Goal: Information Seeking & Learning: Learn about a topic

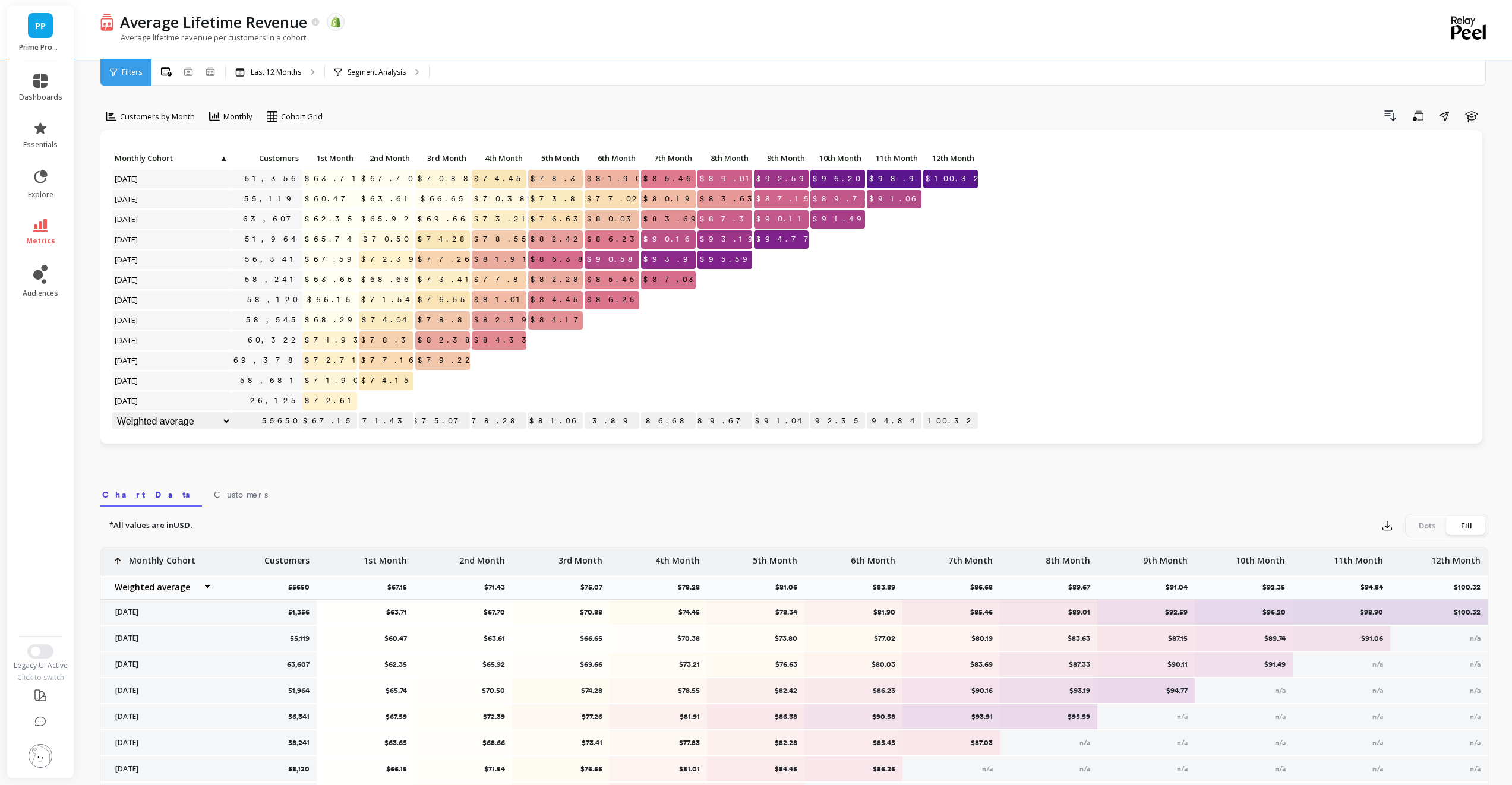
click at [137, 72] on span "Filters" at bounding box center [132, 72] width 20 height 10
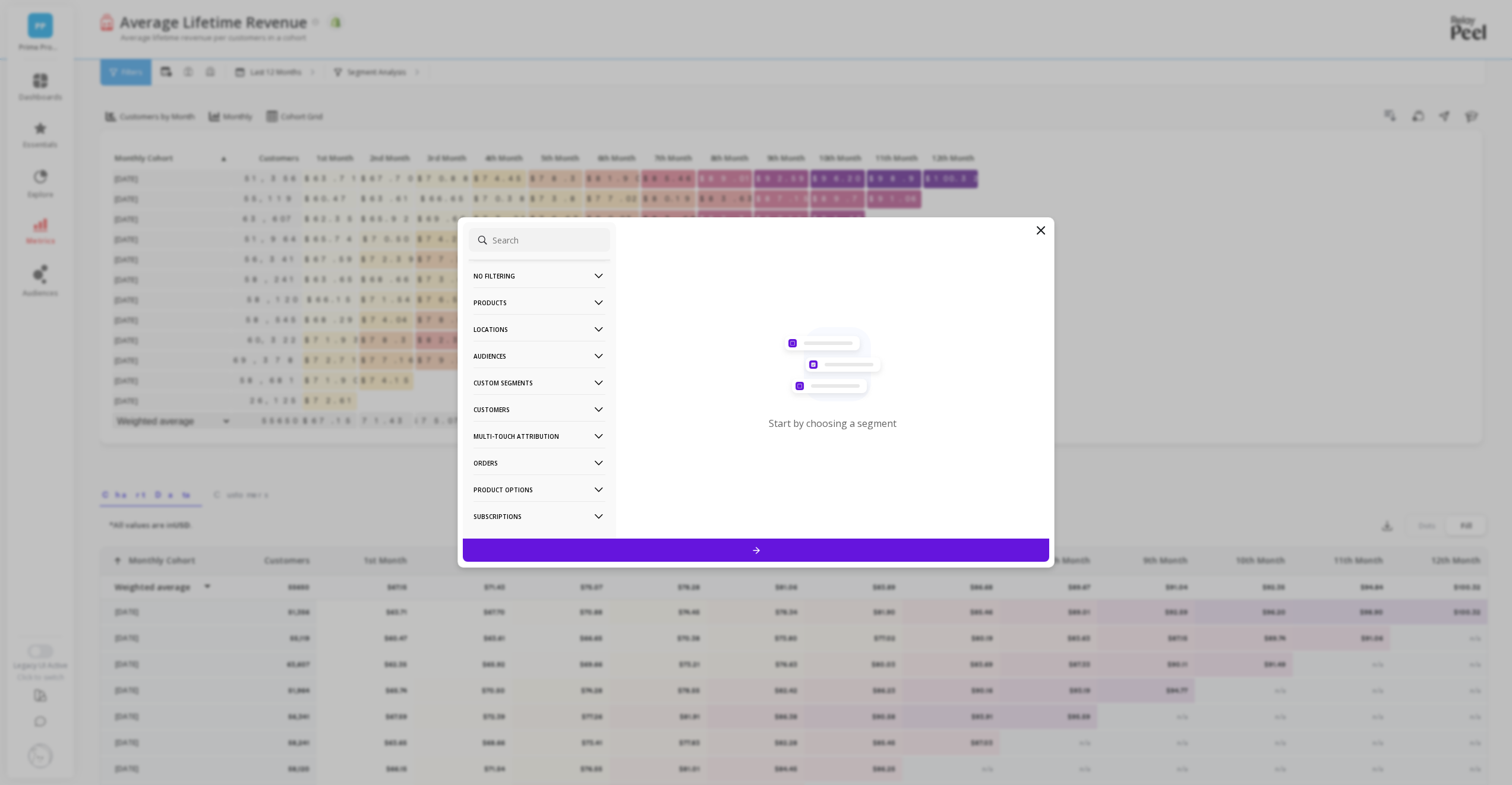
click at [580, 432] on p "Multi-Touch Attribution" at bounding box center [539, 436] width 132 height 30
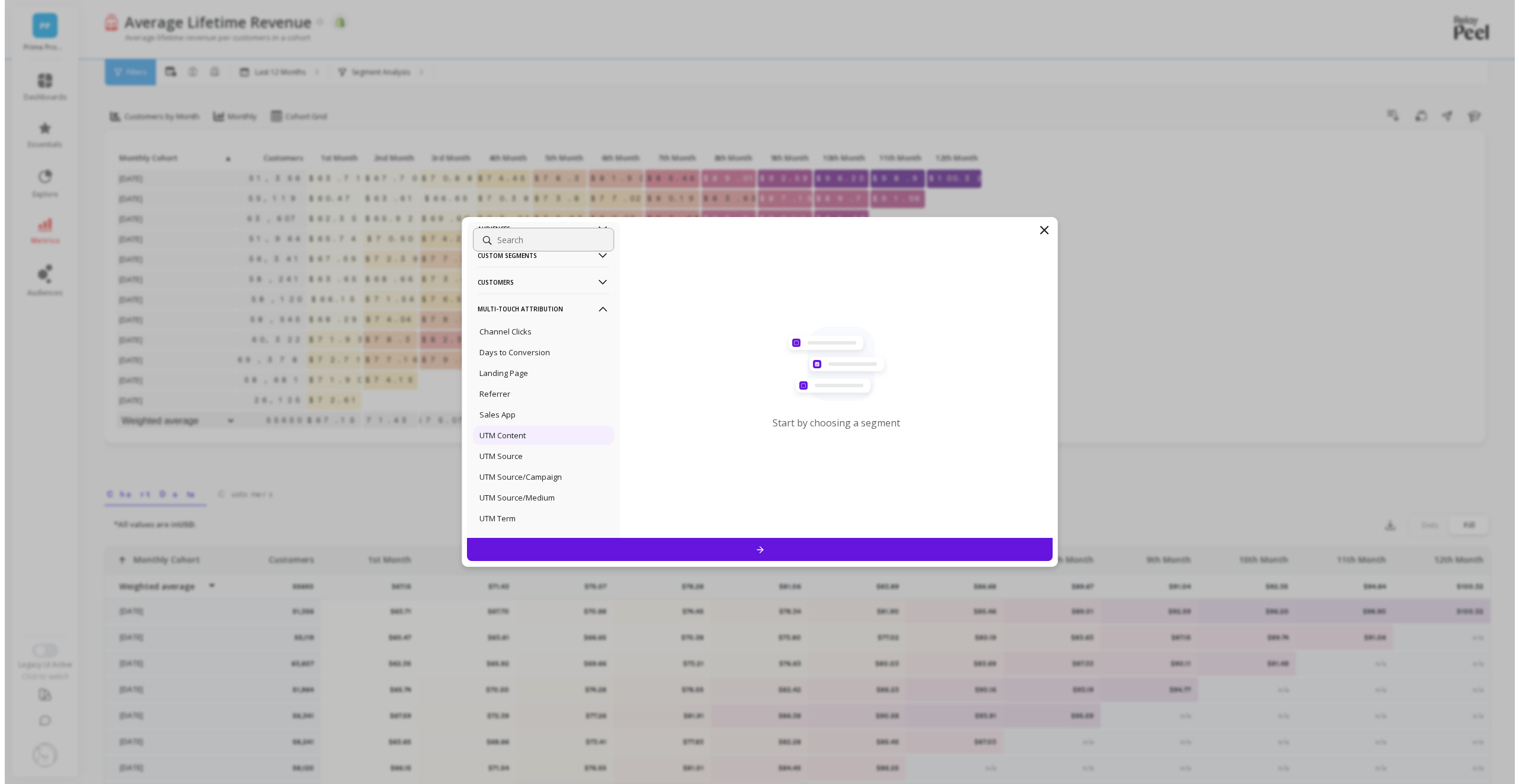
scroll to position [129, 0]
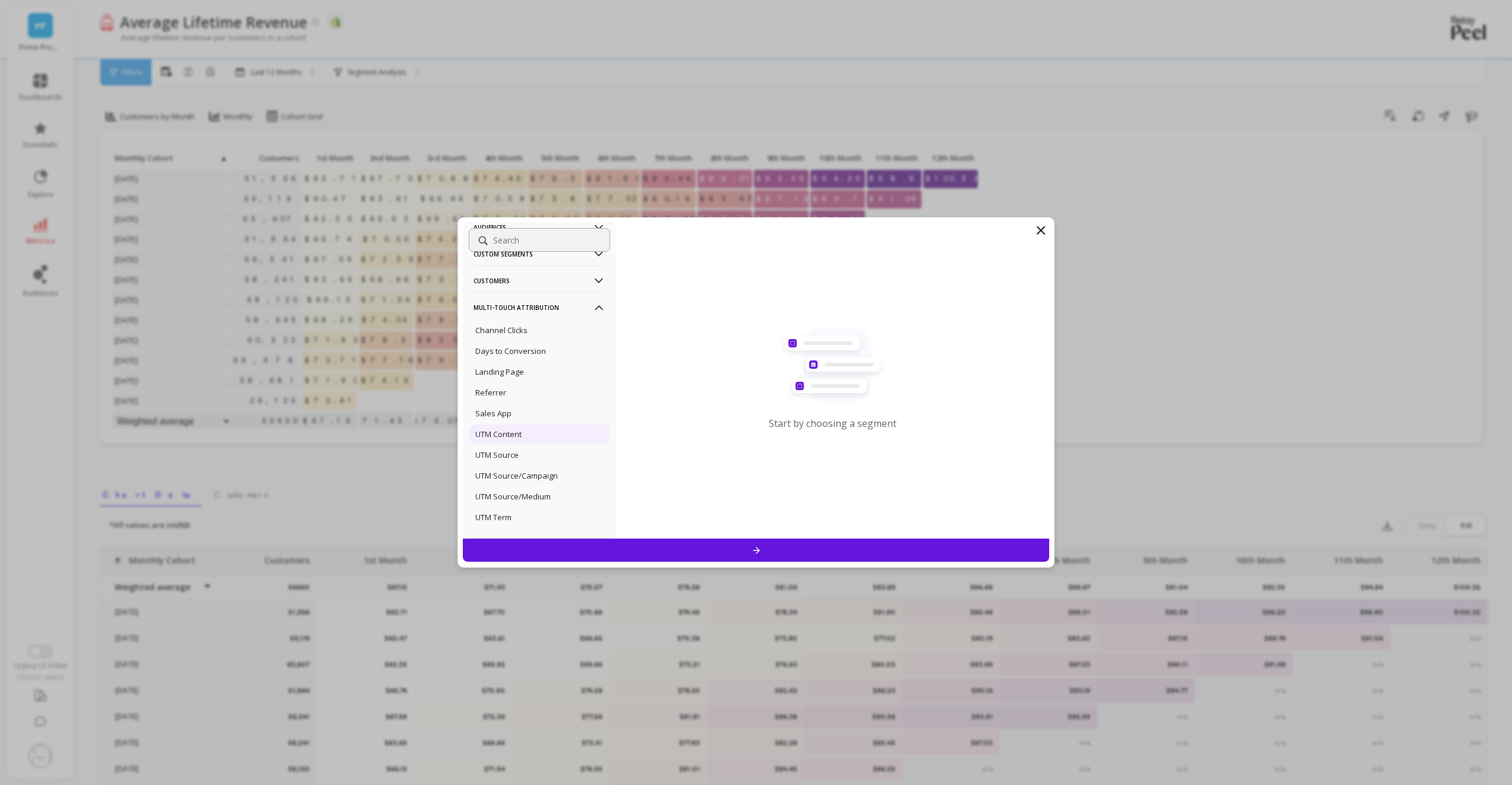
click at [528, 429] on div "UTM Content" at bounding box center [539, 434] width 142 height 19
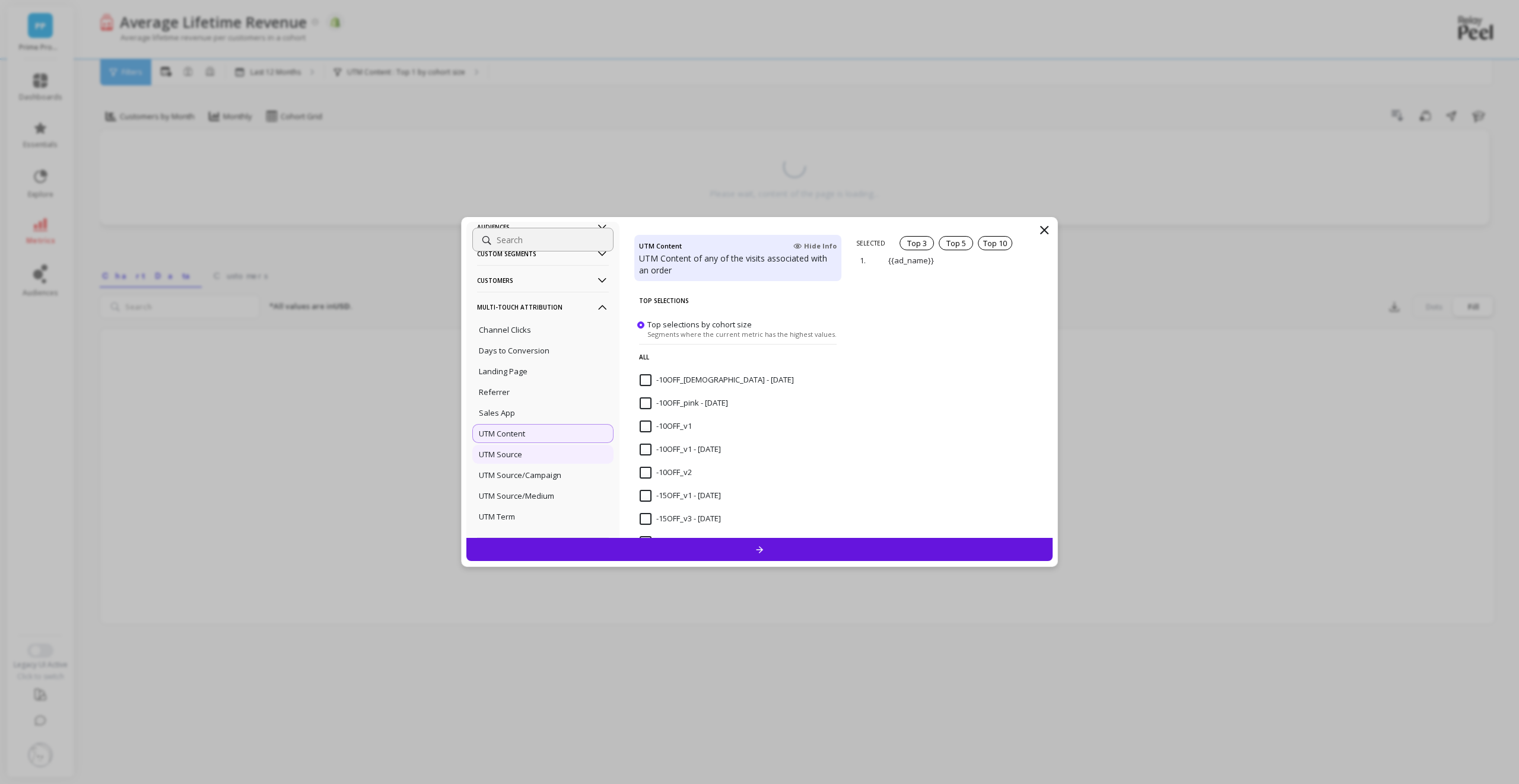
click at [543, 454] on div "UTM Source" at bounding box center [543, 454] width 142 height 19
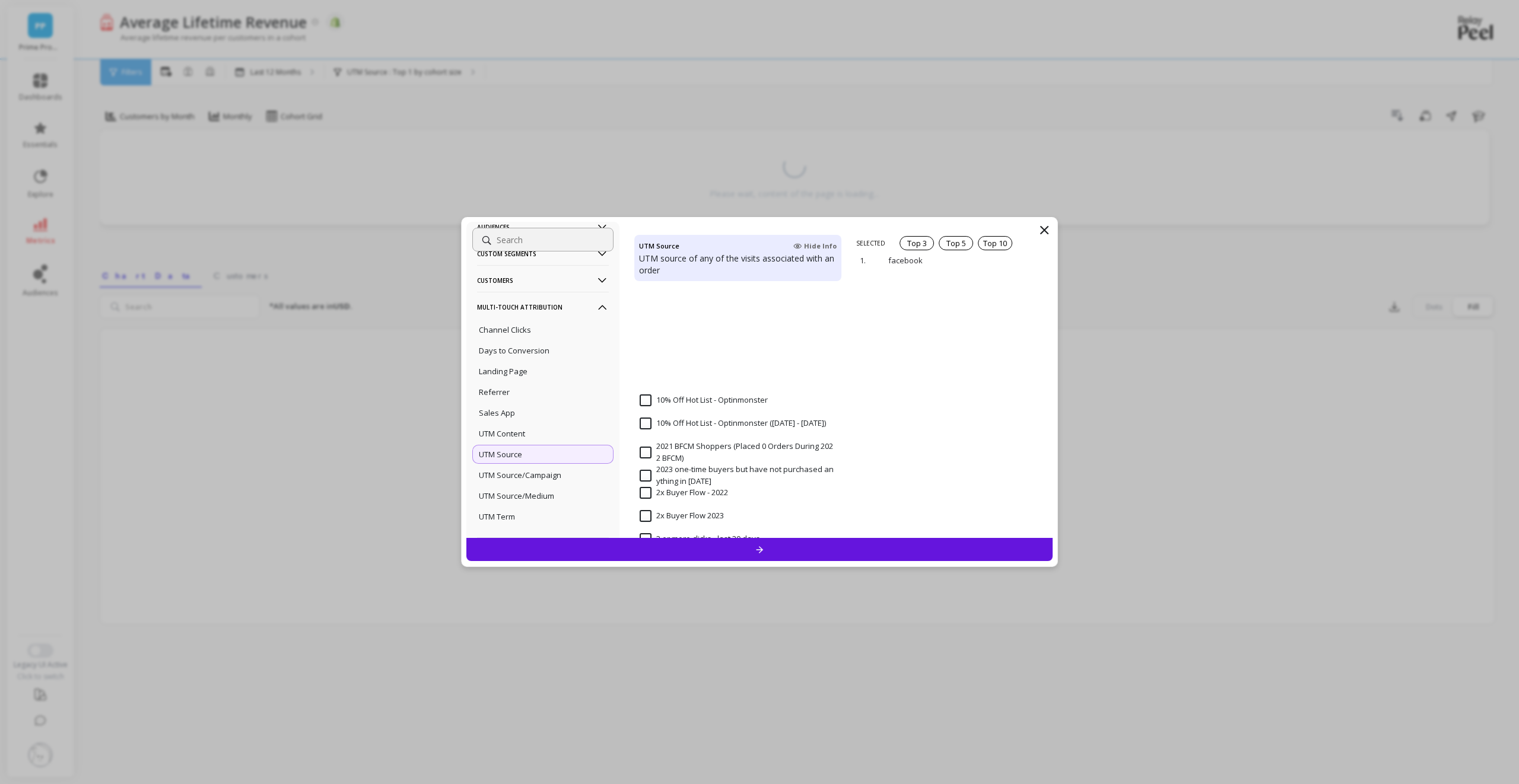
scroll to position [443, 0]
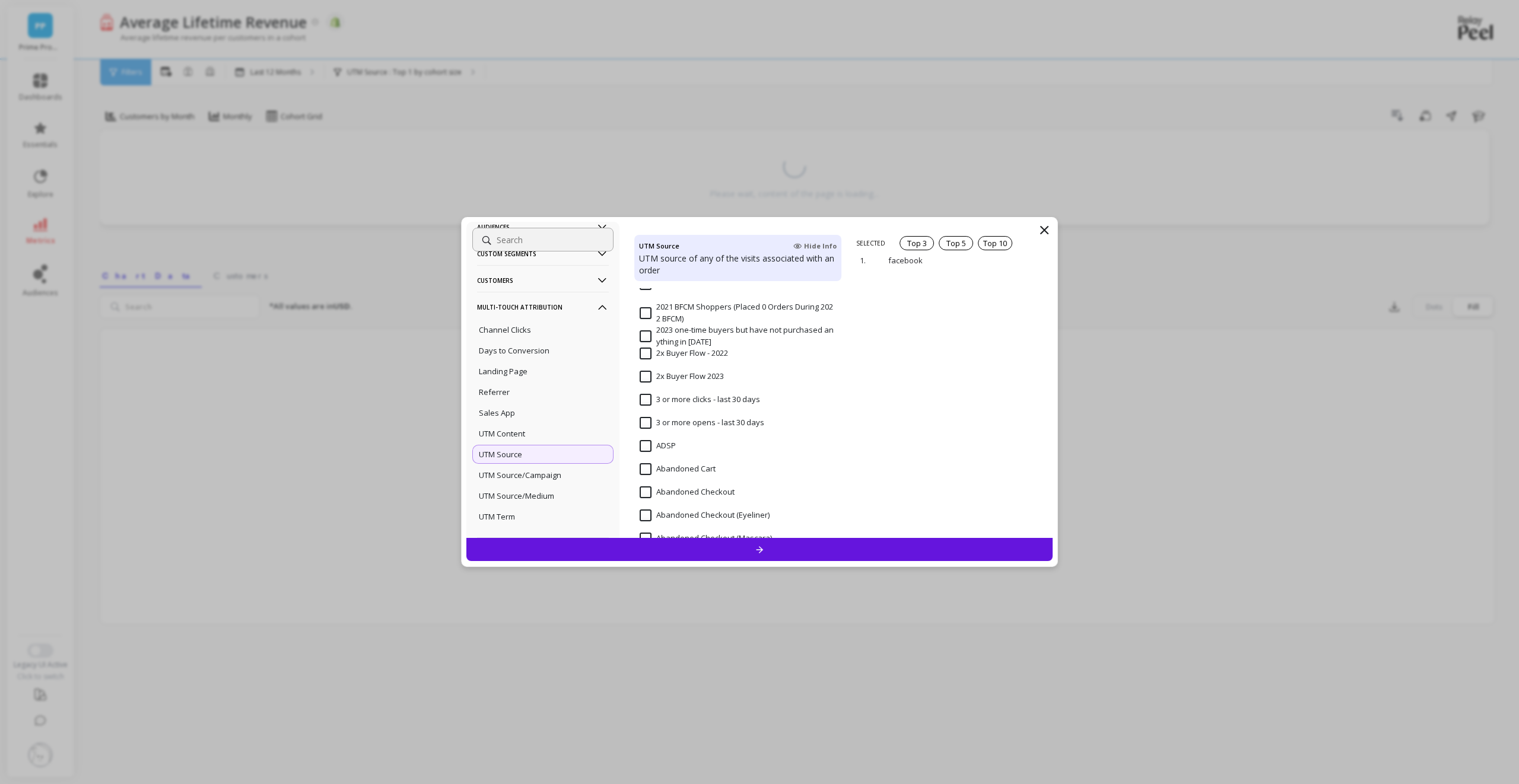
click at [693, 397] on days "3 or more clicks - last 30 days" at bounding box center [700, 400] width 120 height 12
click at [1006, 272] on p "remove" at bounding box center [1018, 275] width 30 height 9
click at [913, 254] on p "facebook" at bounding box center [936, 254] width 96 height 11
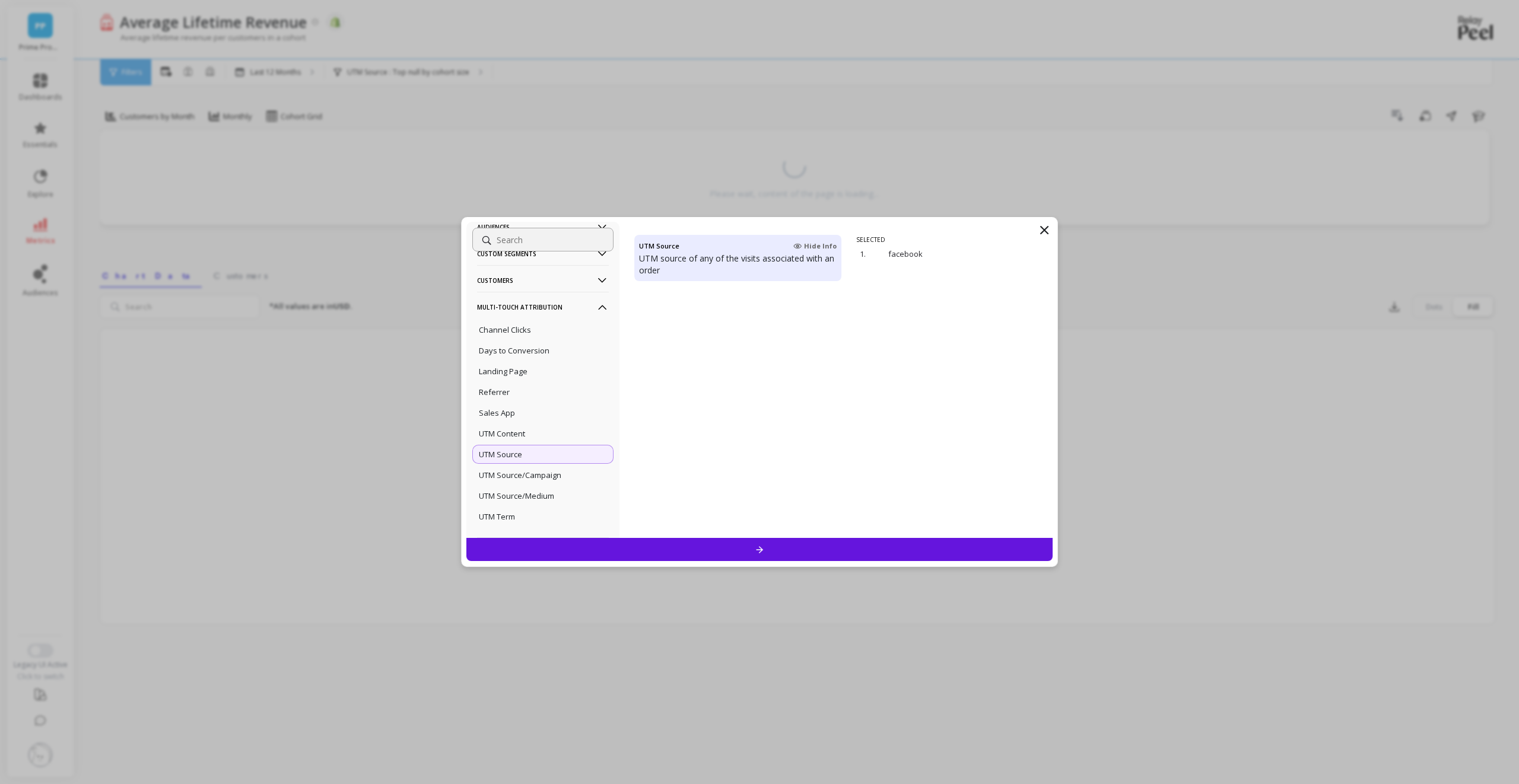
scroll to position [0, 0]
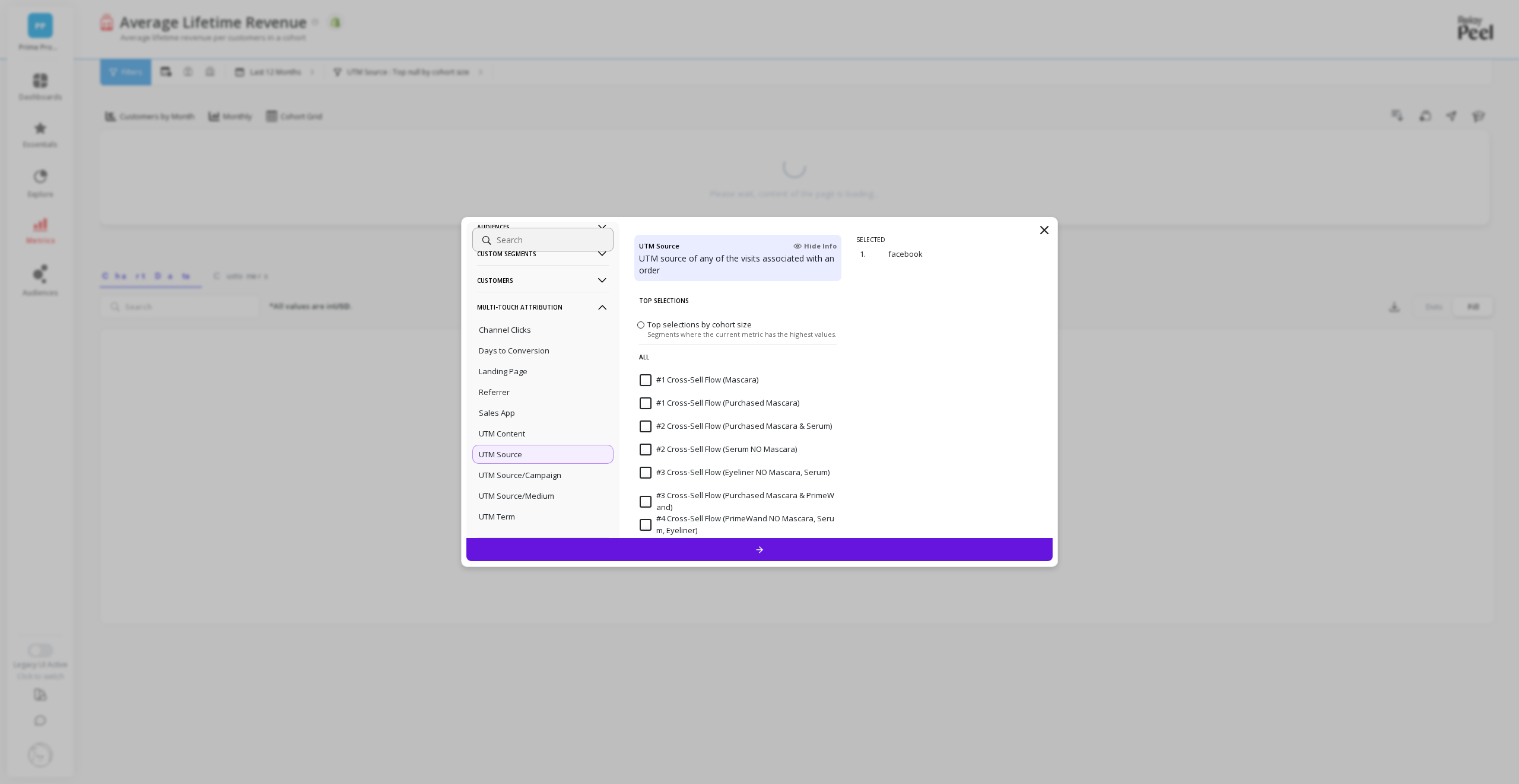
click at [640, 324] on span at bounding box center [641, 324] width 7 height 7
click at [0, 0] on input "Top selections by cohort size Segments where the current metric has the highest…" at bounding box center [0, 0] width 0 height 0
click at [640, 324] on span at bounding box center [641, 324] width 7 height 7
click at [0, 0] on input "Top selections by cohort size Segments where the current metric has the highest…" at bounding box center [0, 0] width 0 height 0
click at [915, 260] on p "facebook" at bounding box center [936, 260] width 96 height 11
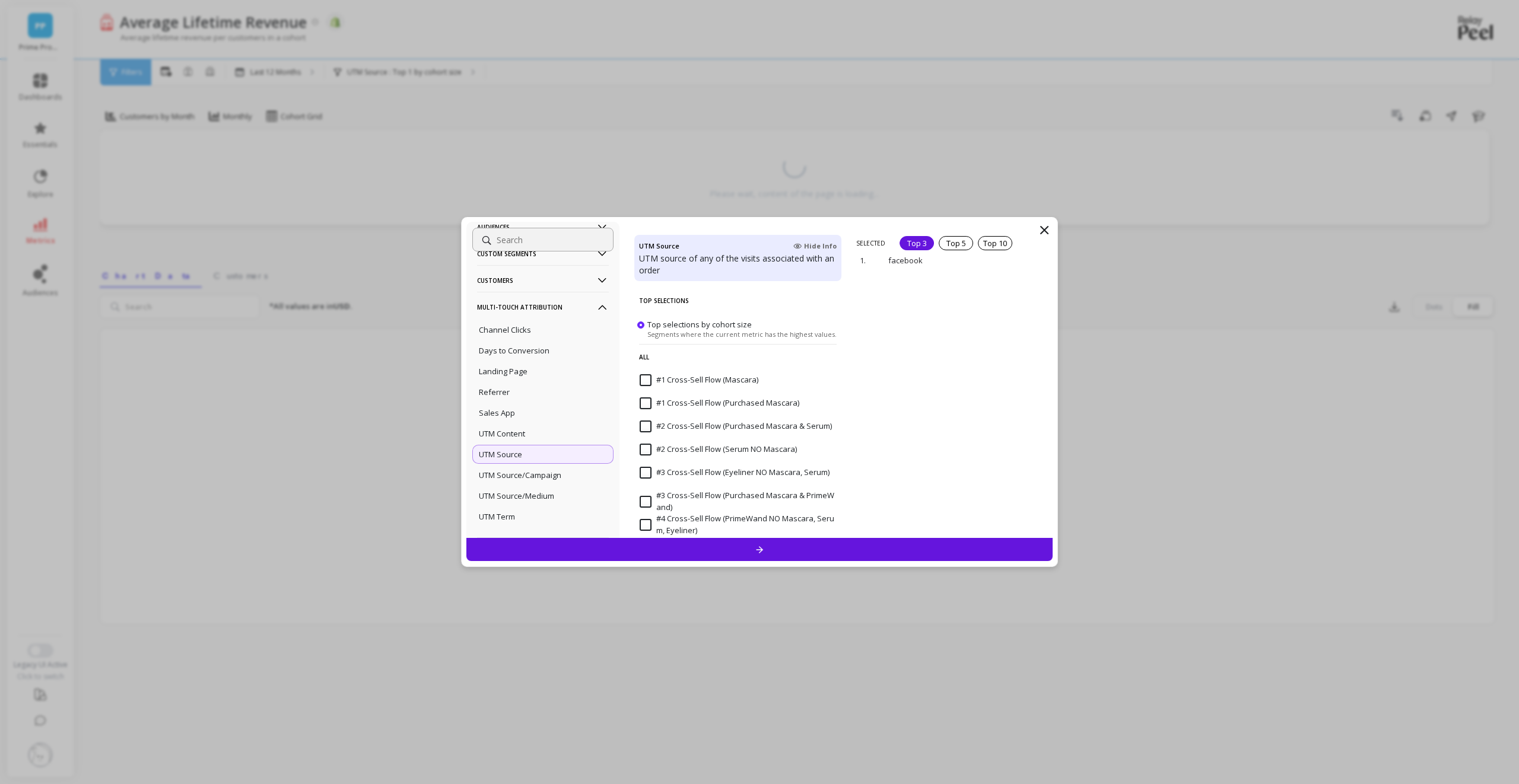
click at [919, 242] on div "Top 3" at bounding box center [917, 243] width 35 height 14
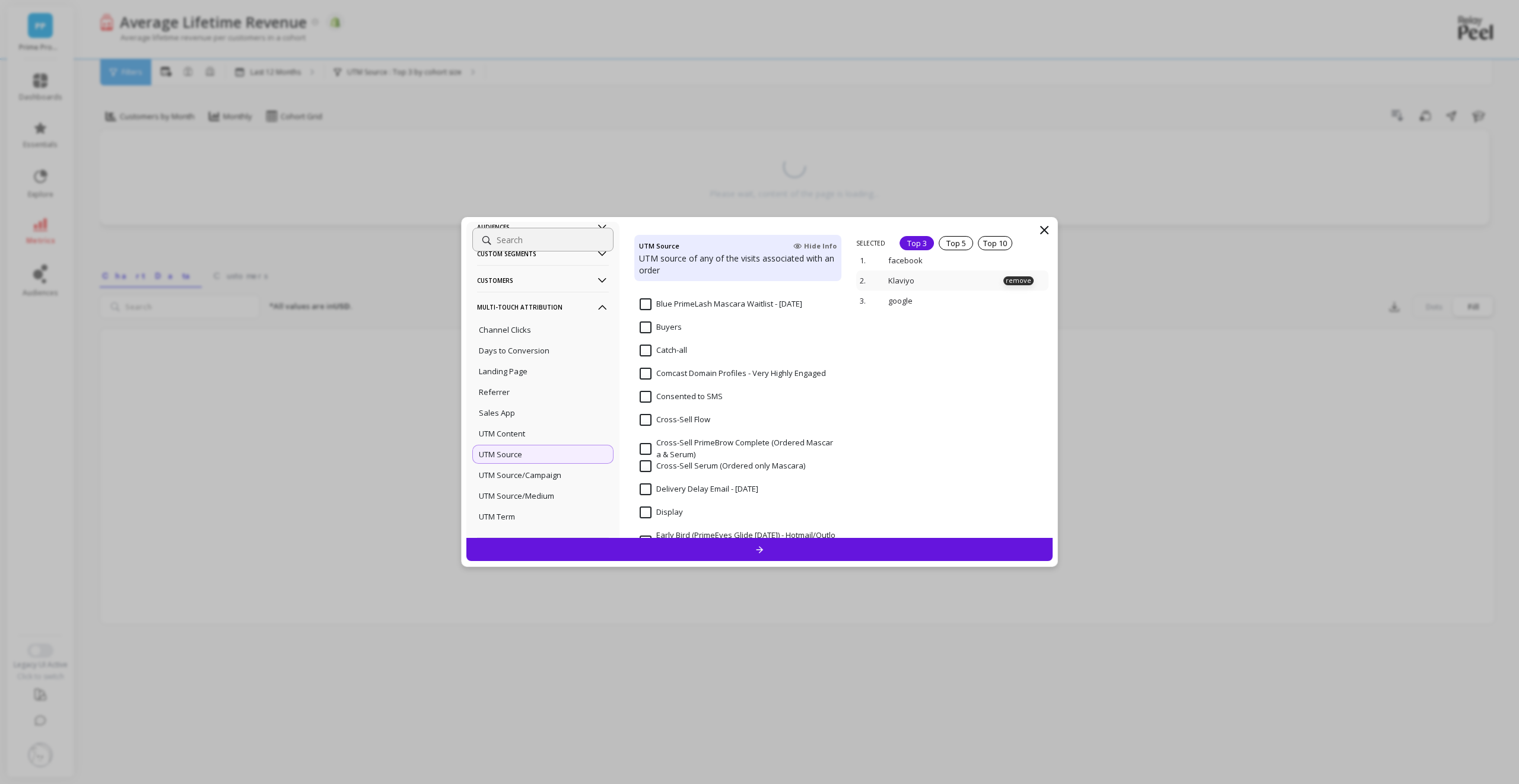
scroll to position [926, 0]
click at [761, 549] on icon at bounding box center [760, 549] width 10 height 10
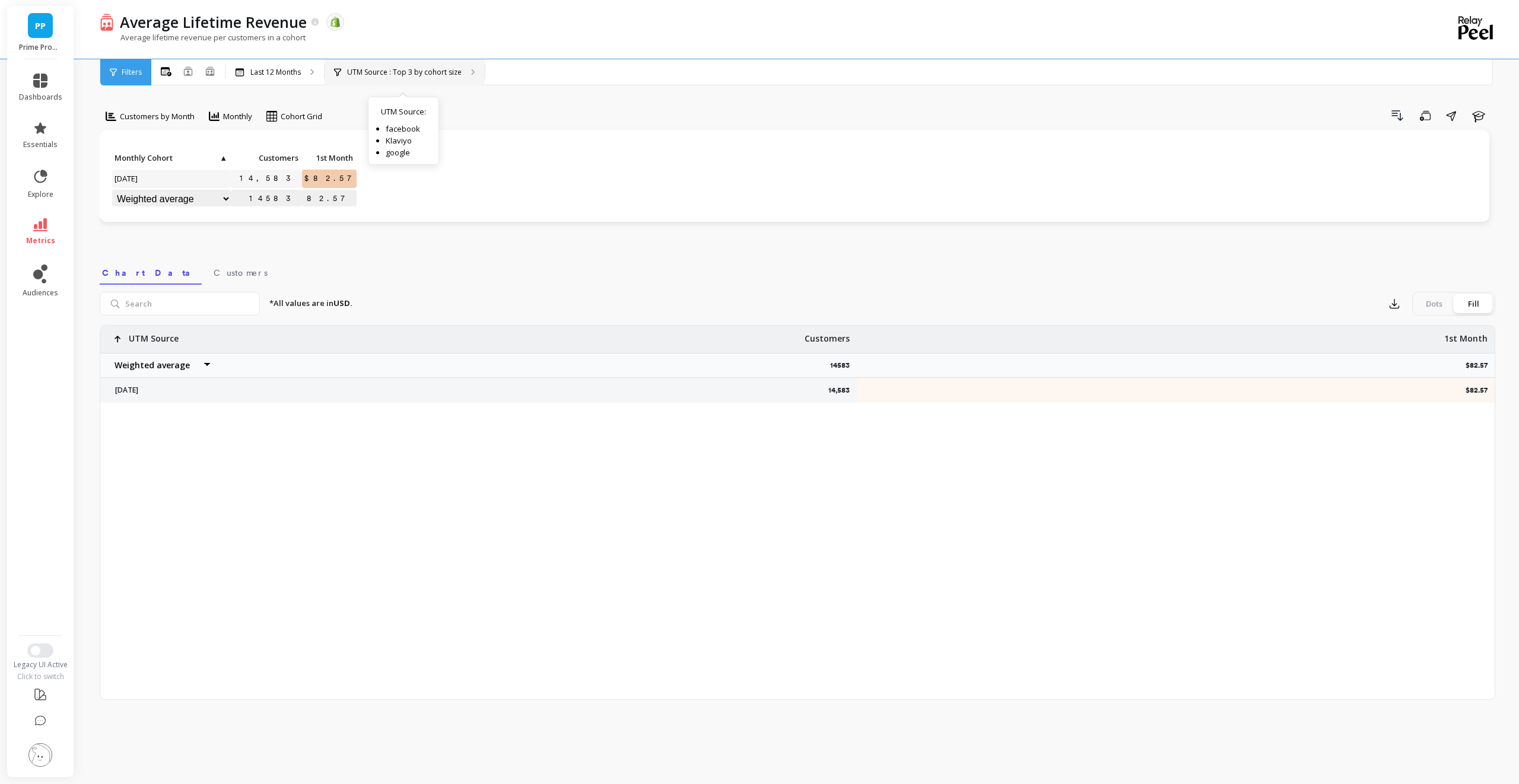
click at [391, 74] on p "UTM Source : Top 3 by cohort size" at bounding box center [404, 72] width 114 height 10
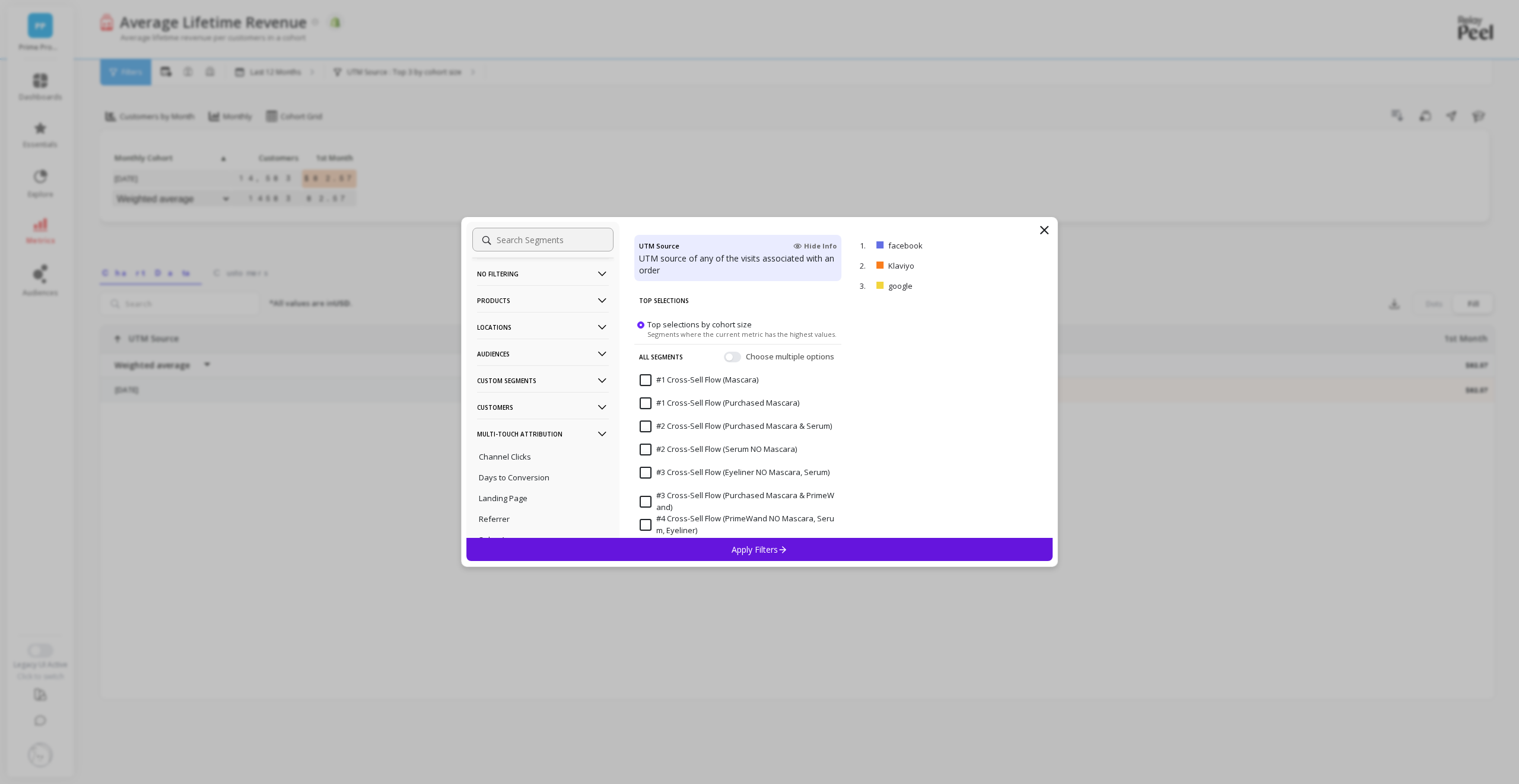
scroll to position [2, 0]
click at [1048, 229] on icon at bounding box center [1044, 229] width 14 height 14
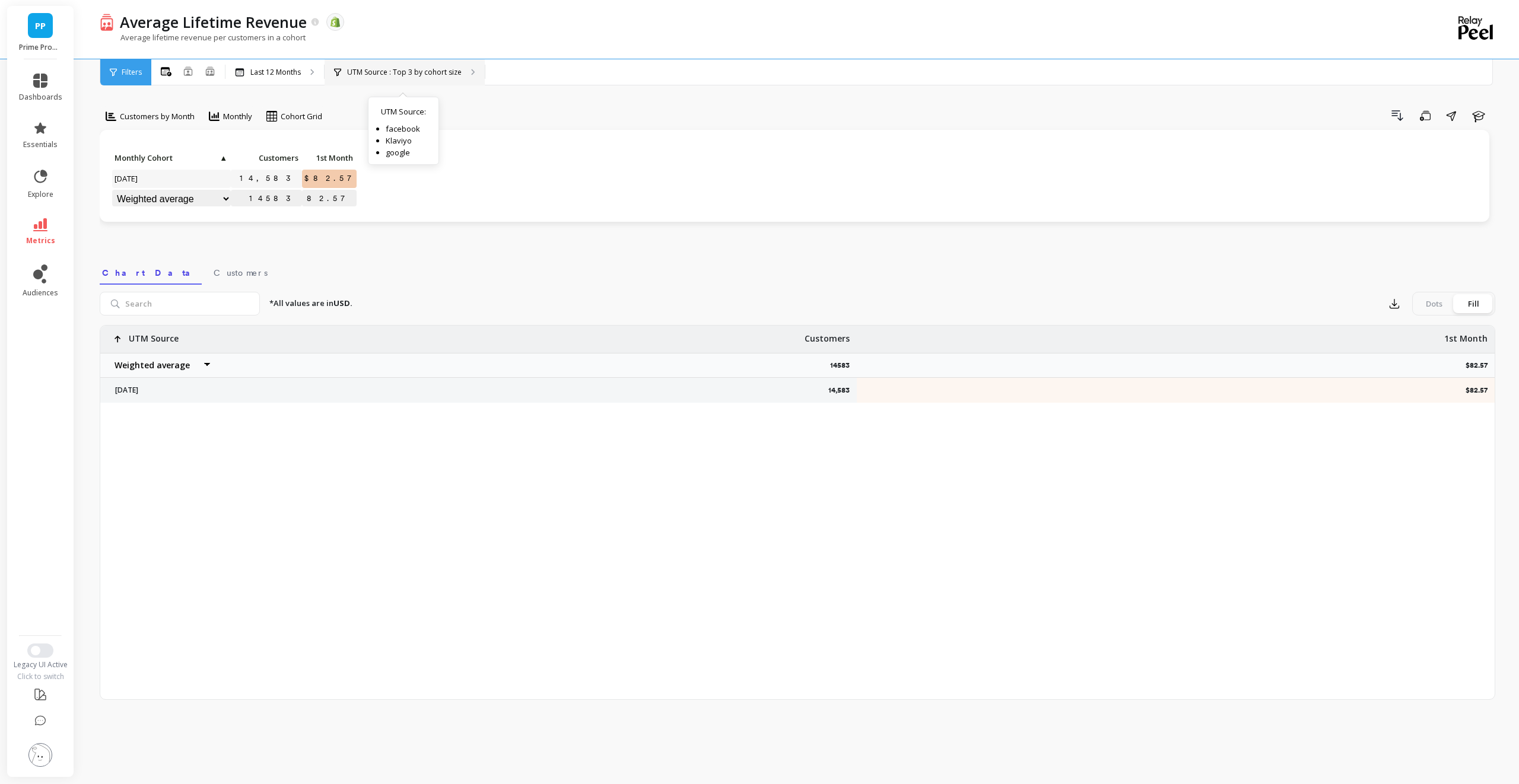
click at [386, 68] on p "UTM Source : Top 3 by cohort size" at bounding box center [404, 72] width 114 height 10
click at [412, 71] on p "UTM Source : Top 3 by cohort size" at bounding box center [404, 72] width 114 height 10
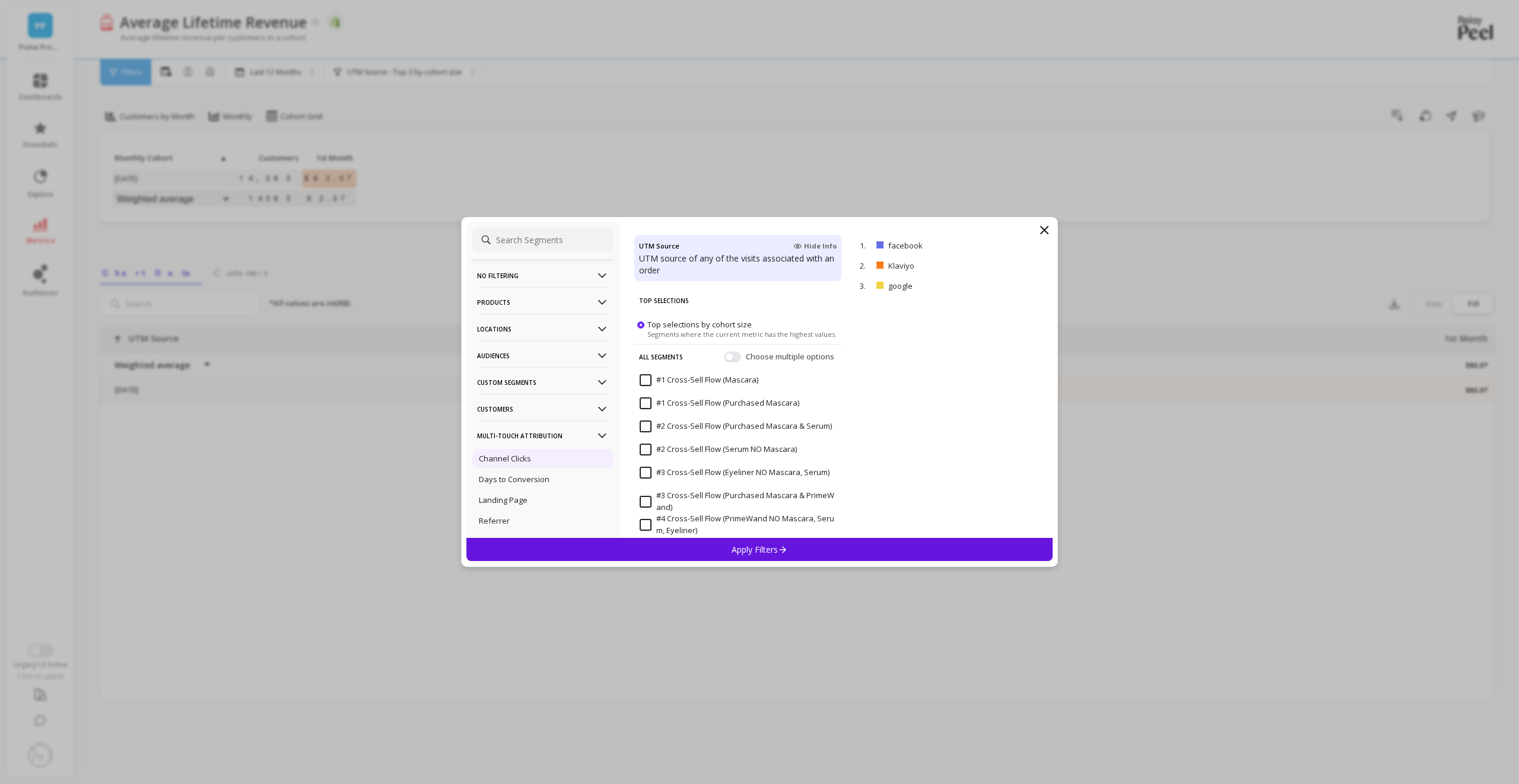
click at [543, 461] on div "Channel Clicks" at bounding box center [543, 458] width 142 height 19
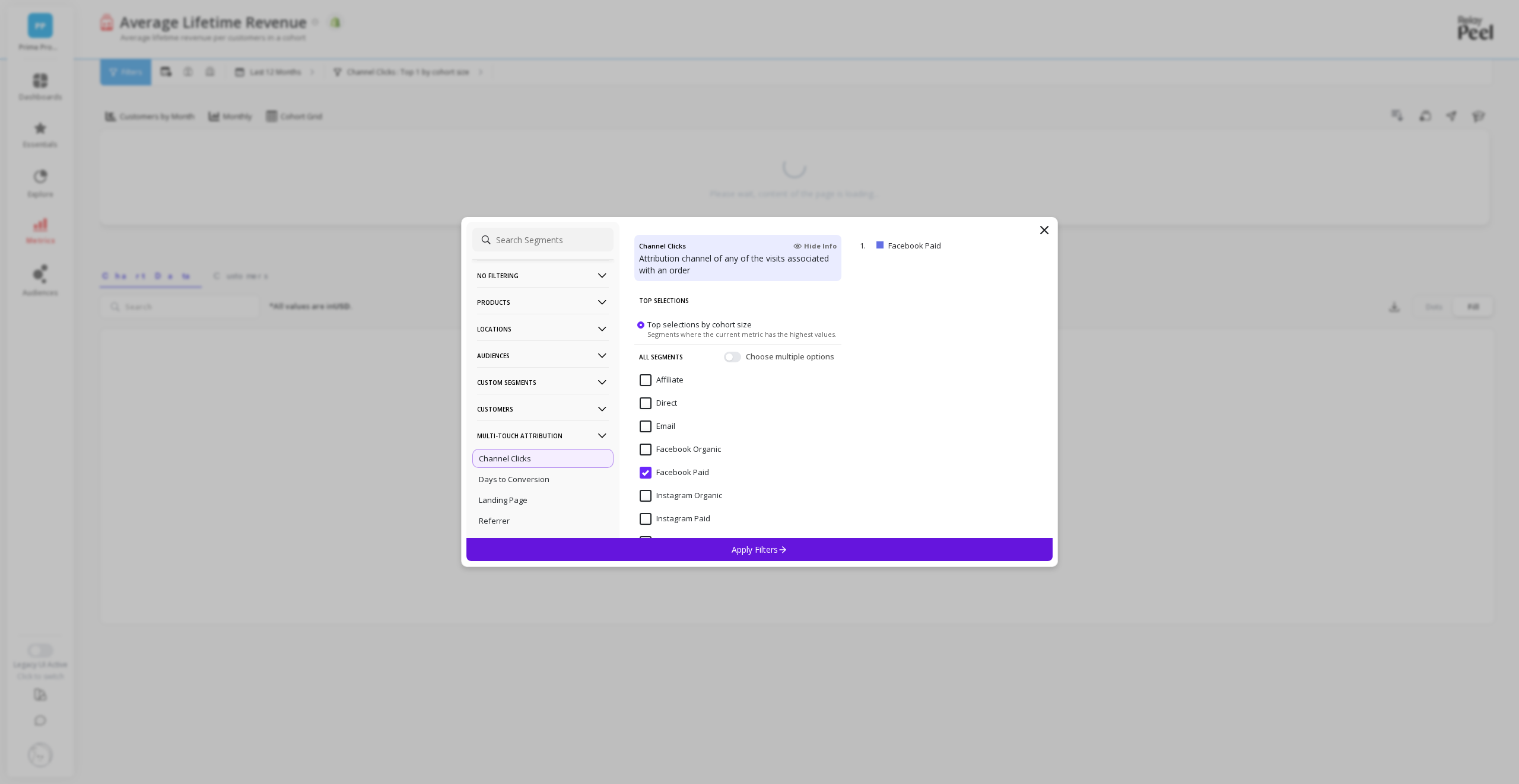
click at [678, 473] on input "Facebook Paid" at bounding box center [674, 473] width 69 height 12
click at [683, 322] on span "Top selections by cohort size" at bounding box center [699, 324] width 105 height 11
click at [0, 0] on input "Top selections by cohort size Segments where the current metric has the highest…" at bounding box center [0, 0] width 0 height 0
click at [648, 473] on input "Facebook Paid" at bounding box center [674, 473] width 69 height 12
click at [666, 327] on span "Top selections by cohort size" at bounding box center [699, 324] width 105 height 11
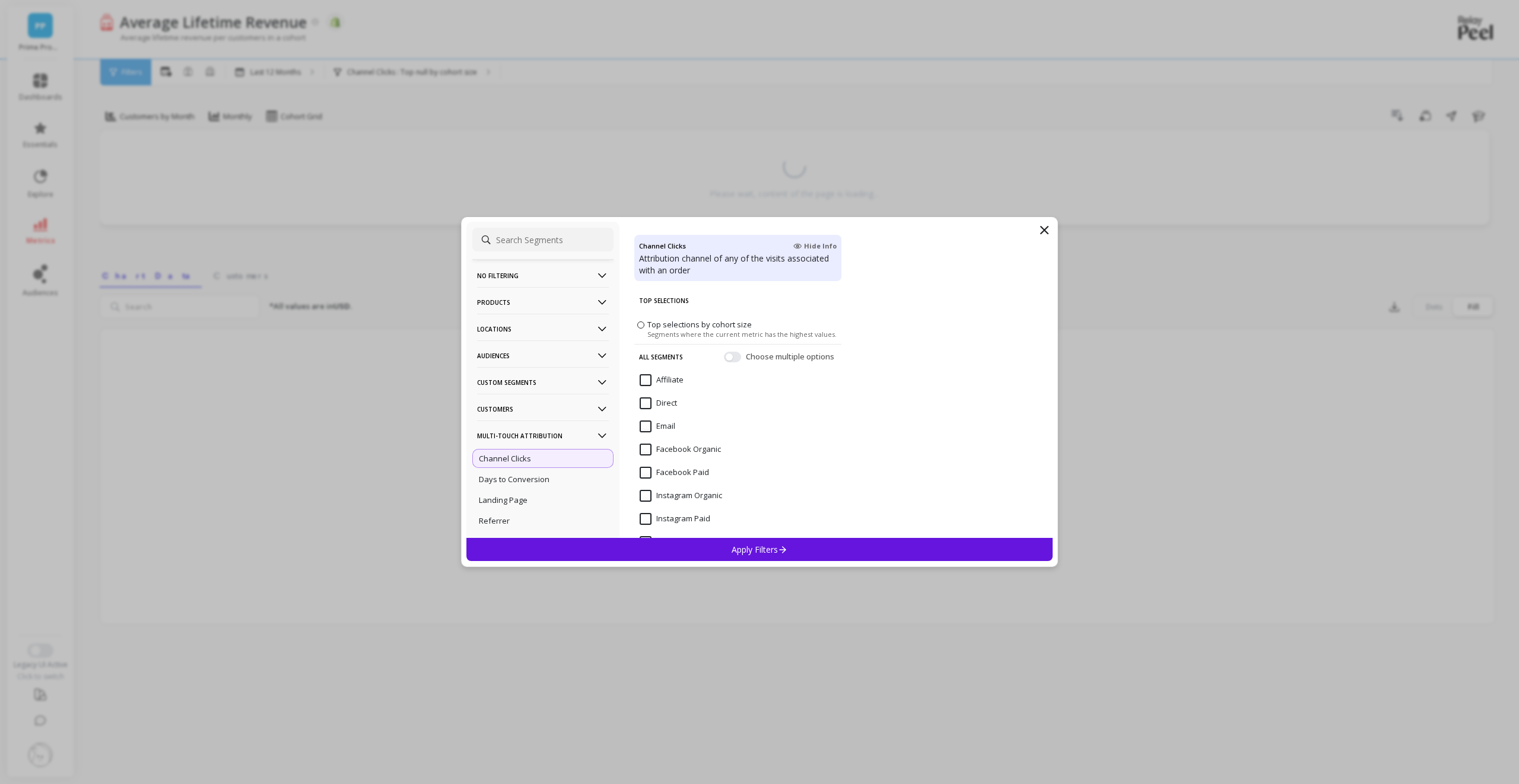
click at [0, 0] on input "Top selections by cohort size Segments where the current metric has the highest…" at bounding box center [0, 0] width 0 height 0
click at [644, 378] on input "Affiliate" at bounding box center [662, 381] width 44 height 12
click at [753, 548] on p "Apply Filters" at bounding box center [760, 549] width 56 height 11
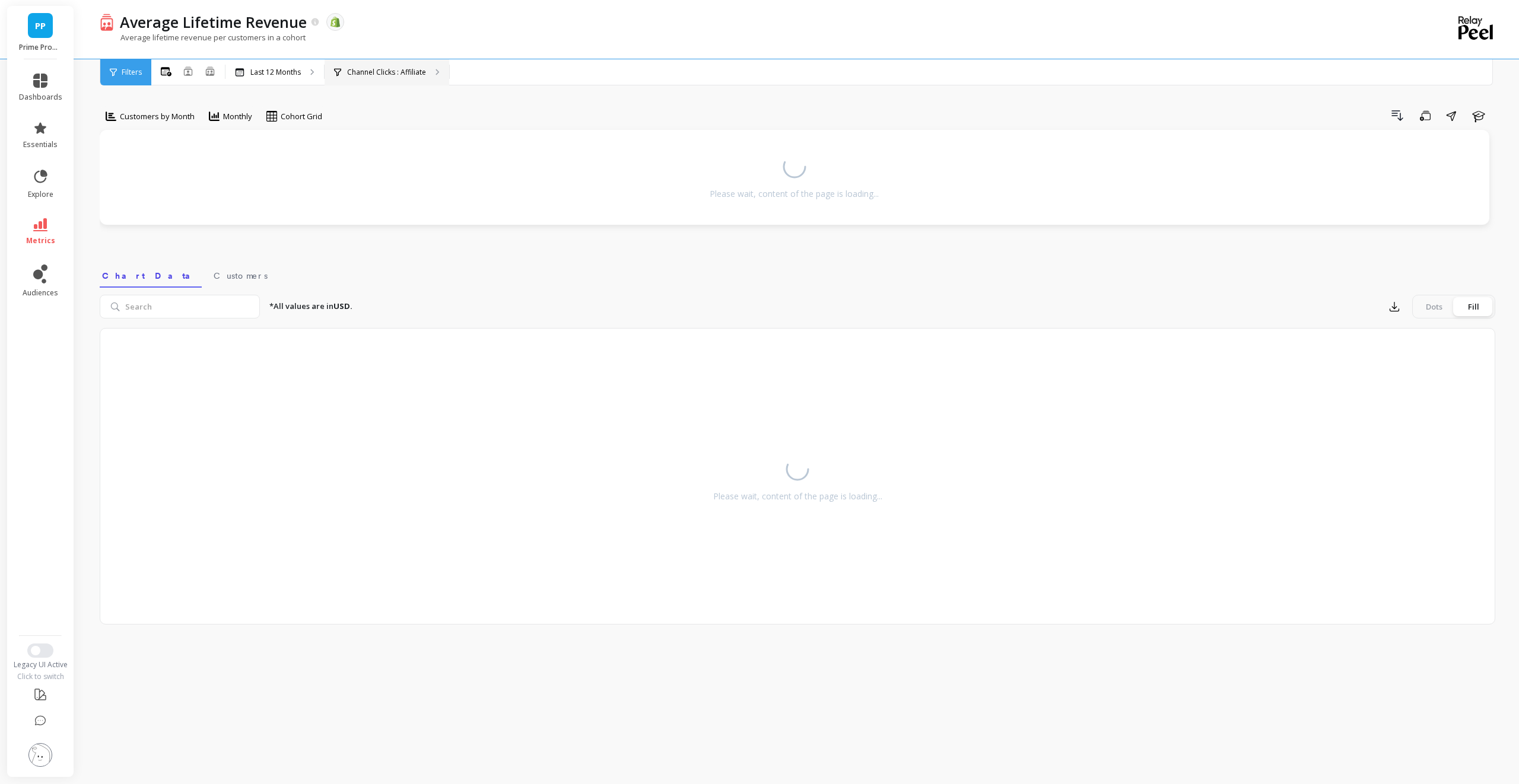
click at [369, 71] on p "Channel Clicks : Affiliate" at bounding box center [386, 72] width 79 height 10
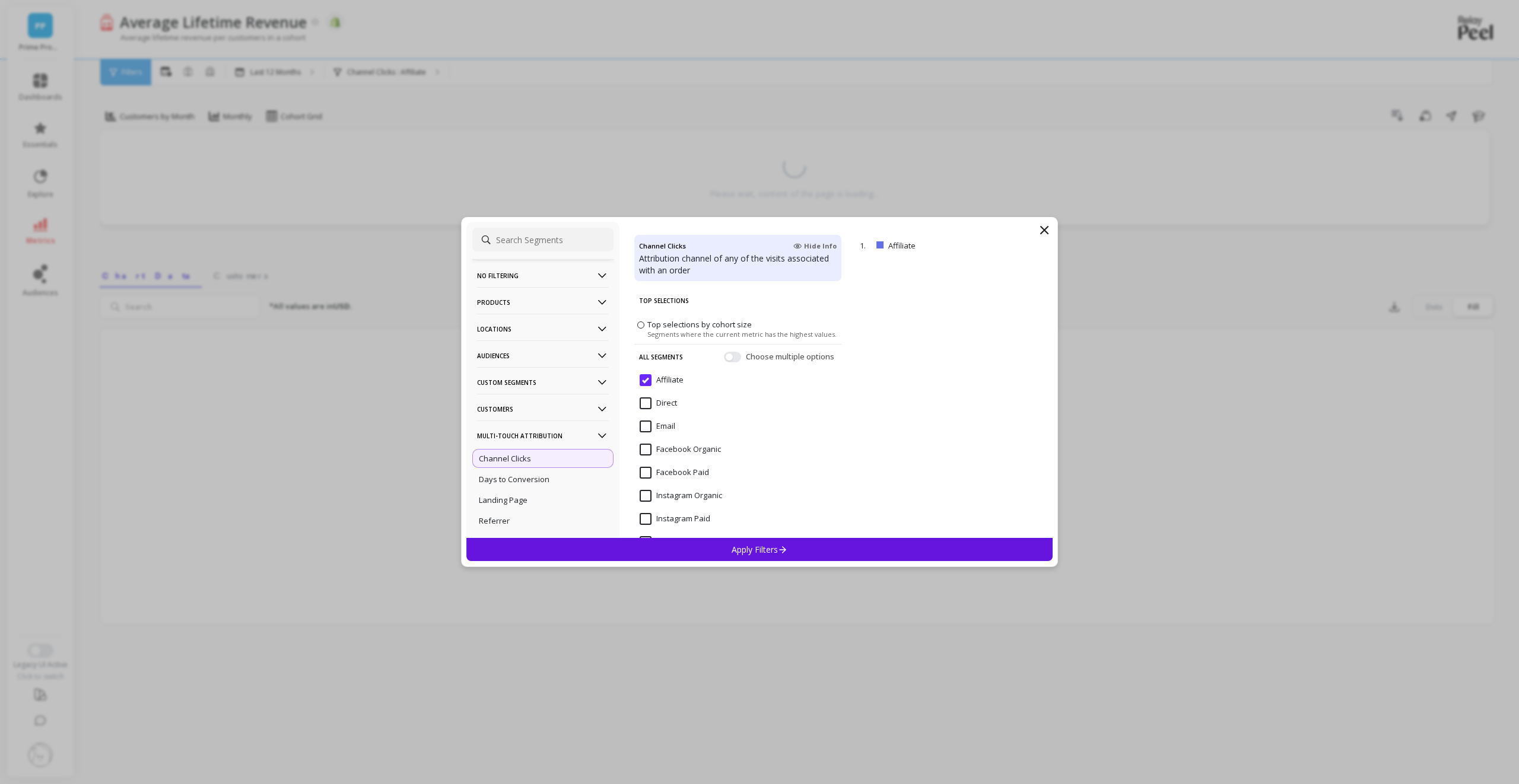
click at [662, 321] on span "Top selections by cohort size" at bounding box center [699, 324] width 105 height 11
click at [0, 0] on input "Top selections by cohort size Segments where the current metric has the highest…" at bounding box center [0, 0] width 0 height 0
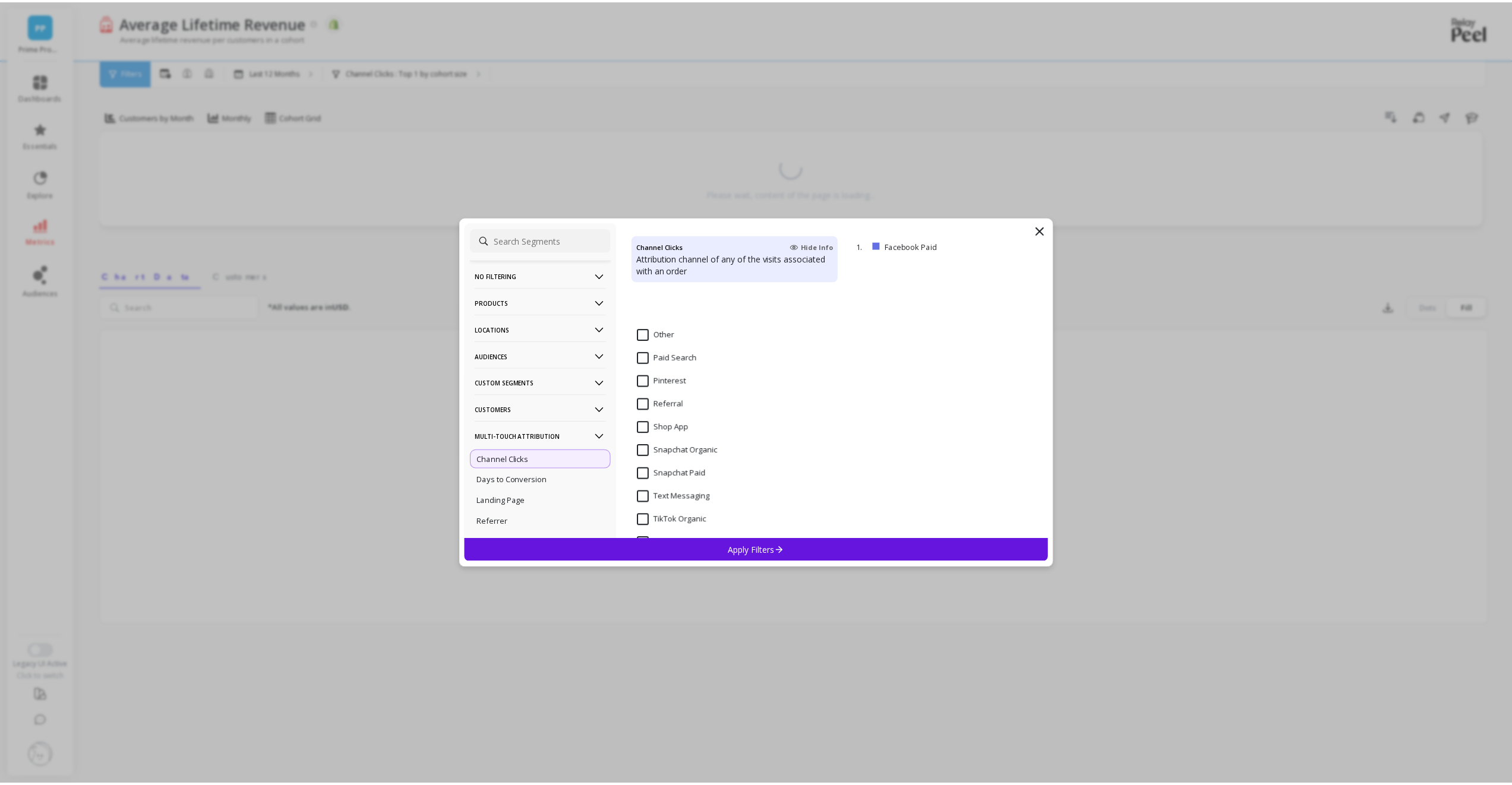
scroll to position [330, 0]
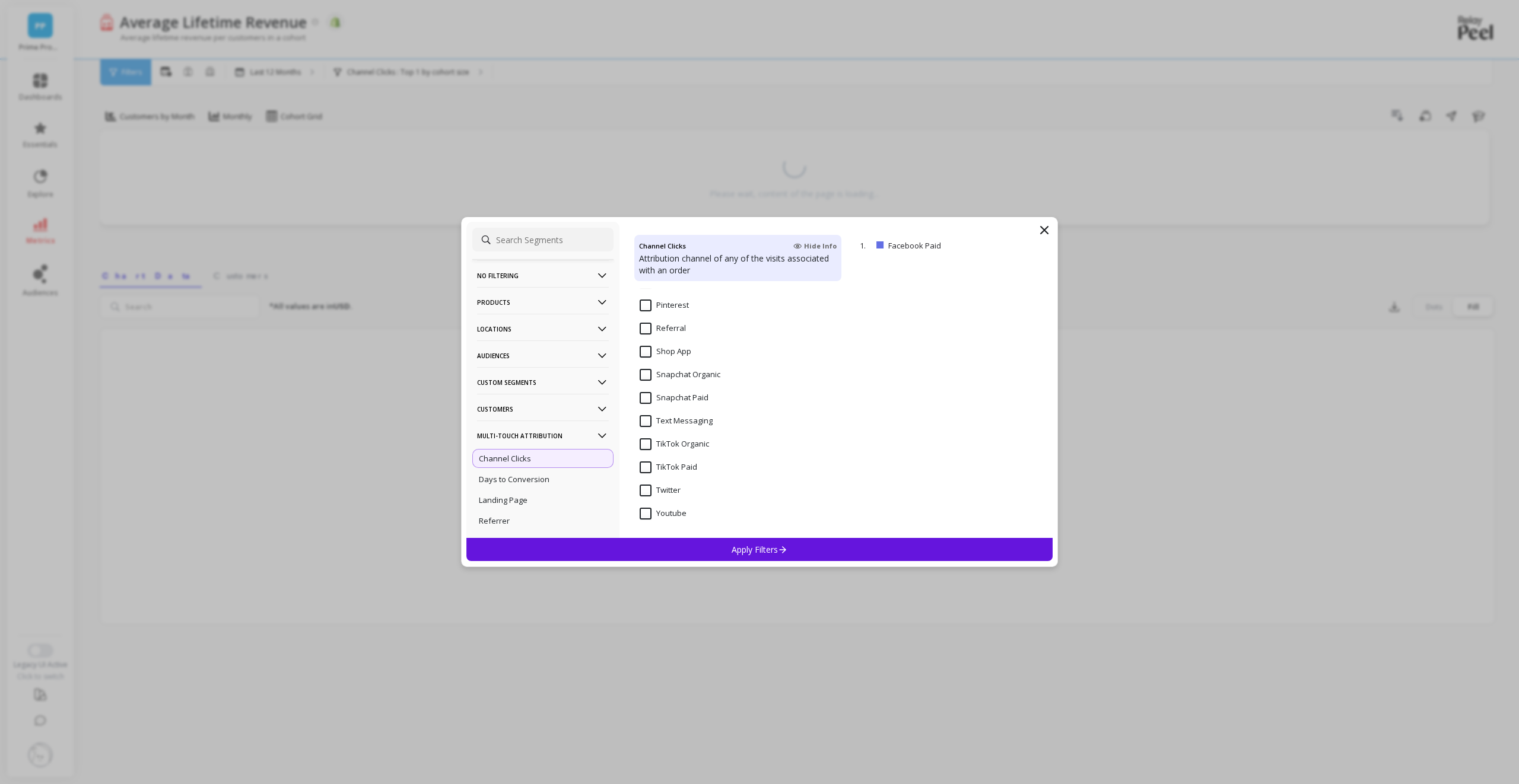
click at [1043, 229] on icon at bounding box center [1044, 229] width 7 height 7
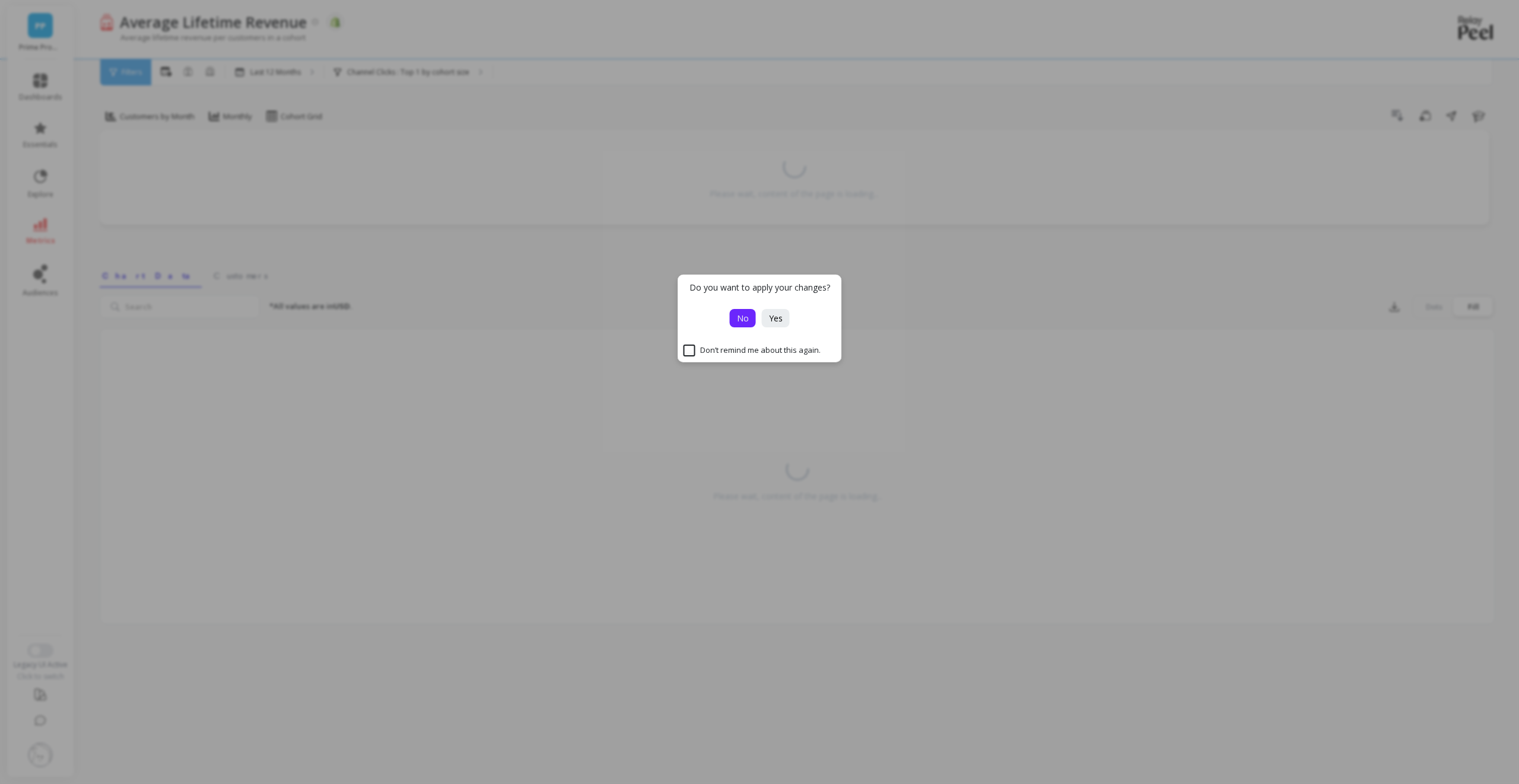
click at [745, 314] on span "No" at bounding box center [743, 318] width 12 height 11
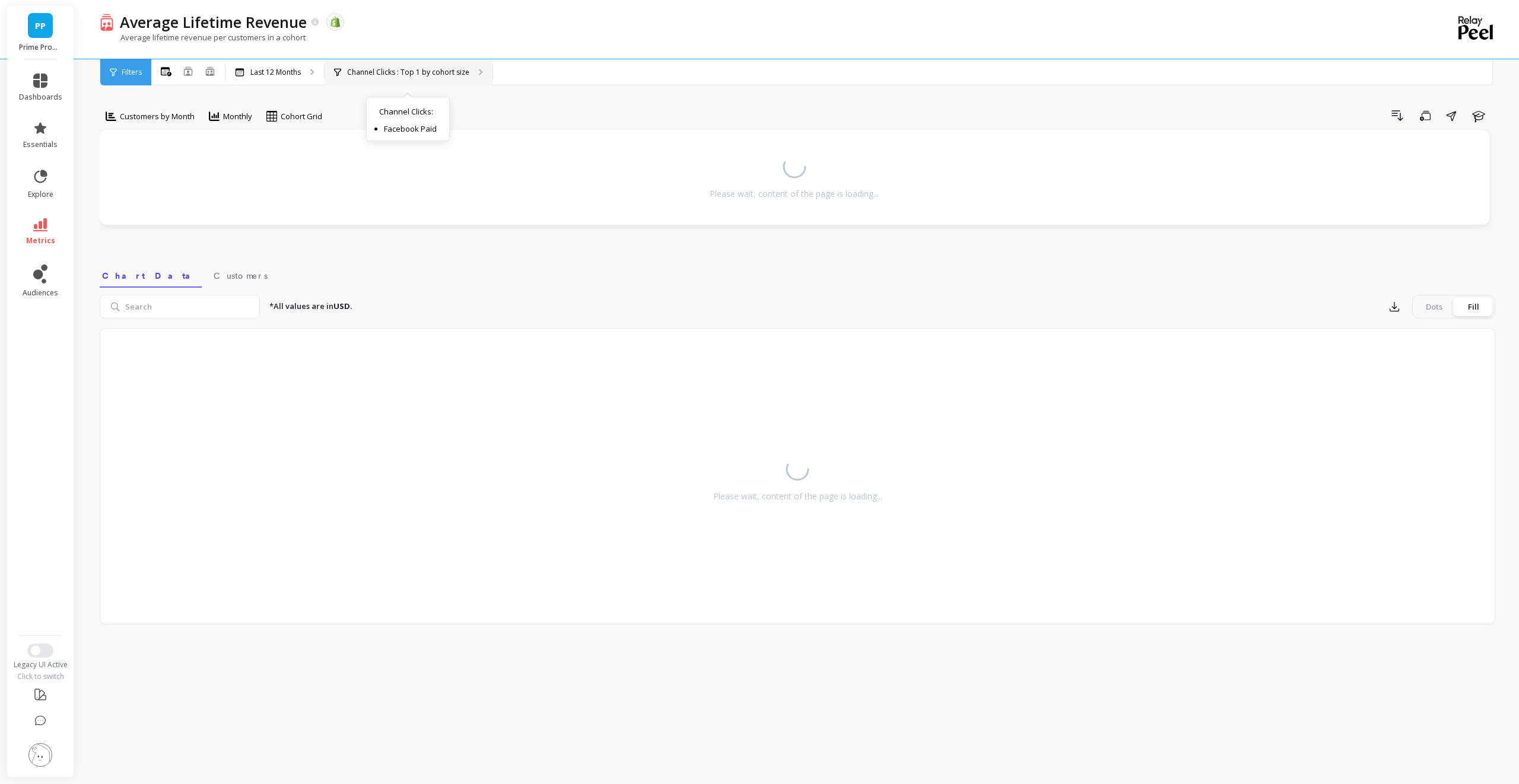
click at [365, 68] on p "Channel Clicks : Top 1 by cohort size" at bounding box center [408, 72] width 122 height 10
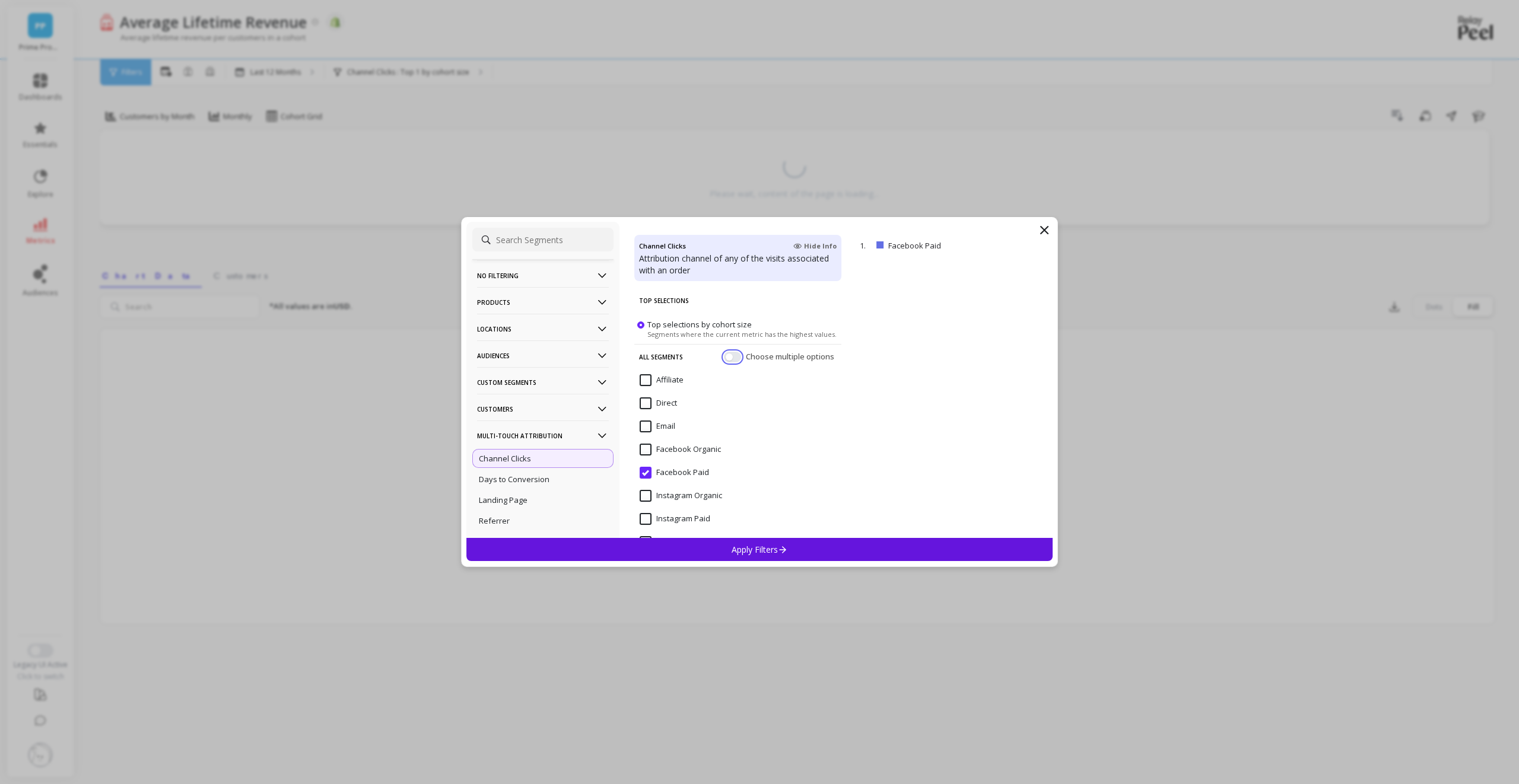
click at [724, 357] on button "button" at bounding box center [732, 357] width 17 height 11
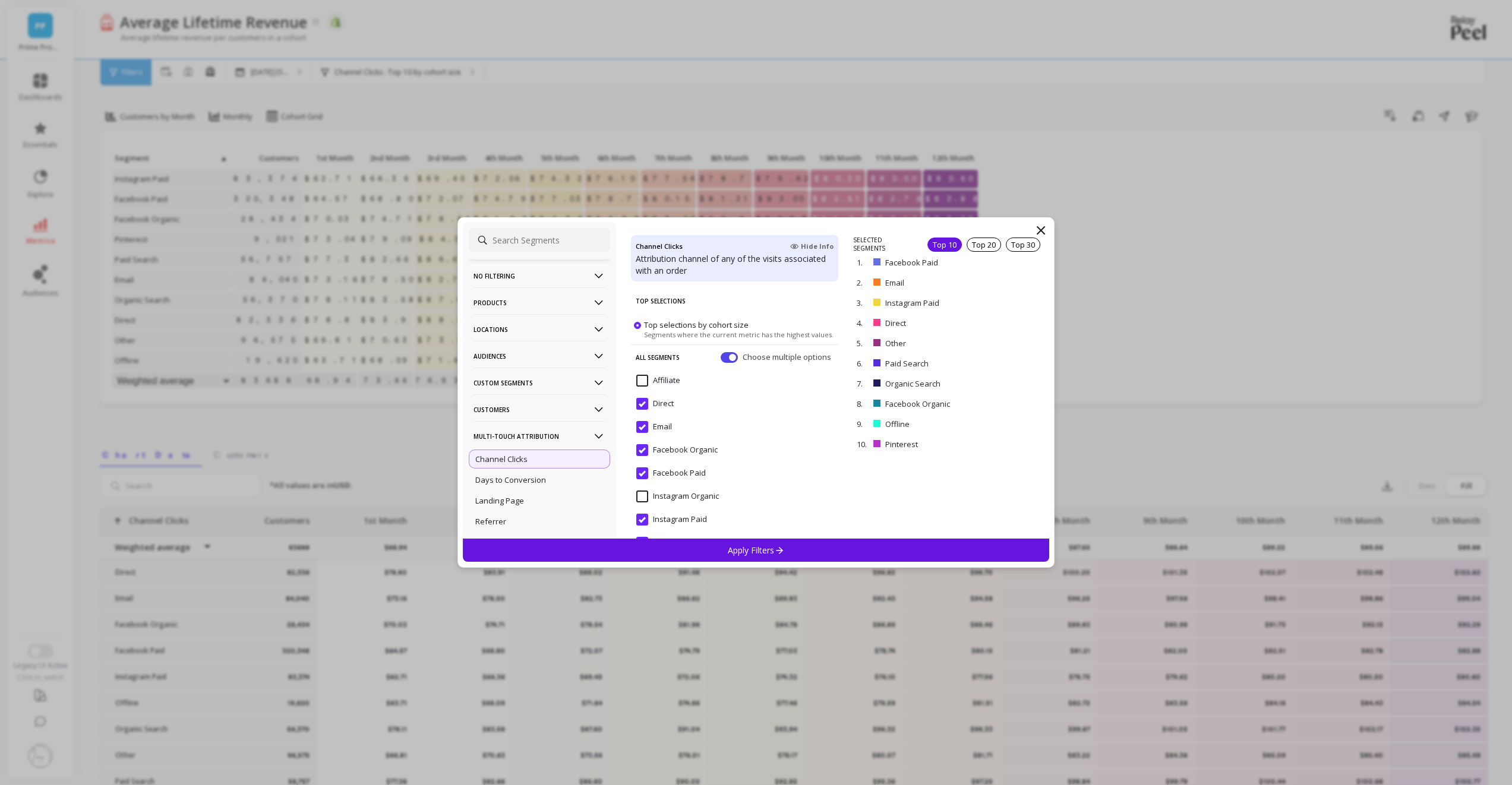
click at [935, 243] on div "Top 10" at bounding box center [945, 244] width 35 height 14
click at [935, 243] on div "Top 10" at bounding box center [945, 244] width 35 height 14
click at [1043, 231] on icon at bounding box center [1040, 230] width 14 height 14
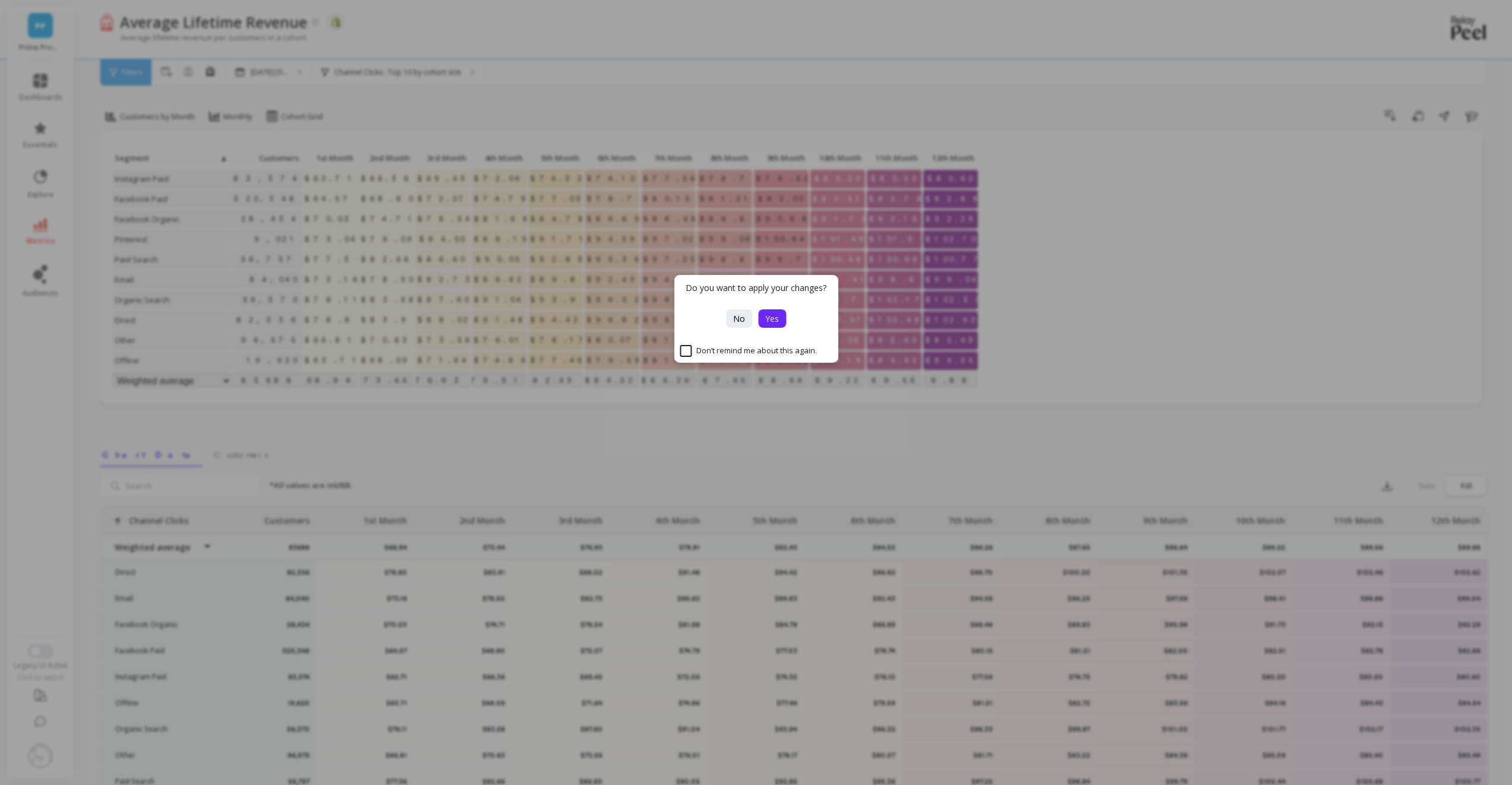
click at [771, 313] on span "Yes" at bounding box center [772, 319] width 14 height 11
